Goal: Entertainment & Leisure: Consume media (video, audio)

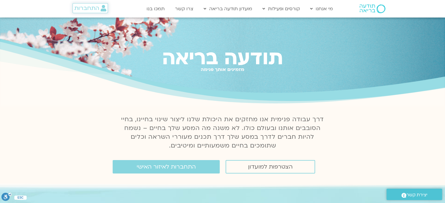
click at [86, 8] on span "התחברות" at bounding box center [86, 8] width 25 height 6
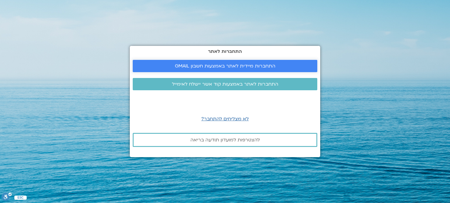
click at [188, 69] on link "התחברות מיידית לאתר באמצעות חשבון GMAIL" at bounding box center [225, 66] width 184 height 12
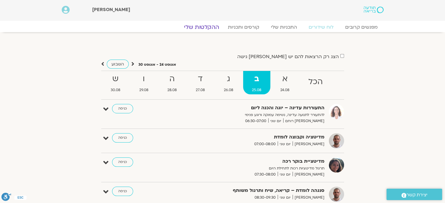
click at [207, 26] on link "ההקלטות שלי" at bounding box center [201, 27] width 49 height 7
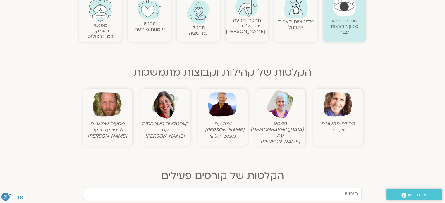
scroll to position [256, 0]
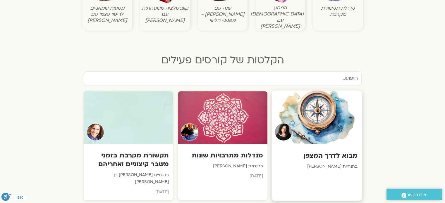
click at [331, 103] on div at bounding box center [317, 117] width 90 height 53
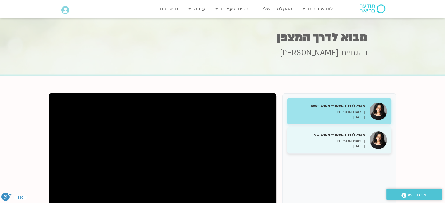
click at [336, 136] on h5 "מבוא לדרך המצפן – מפגש שני" at bounding box center [328, 134] width 74 height 5
